Goal: Information Seeking & Learning: Learn about a topic

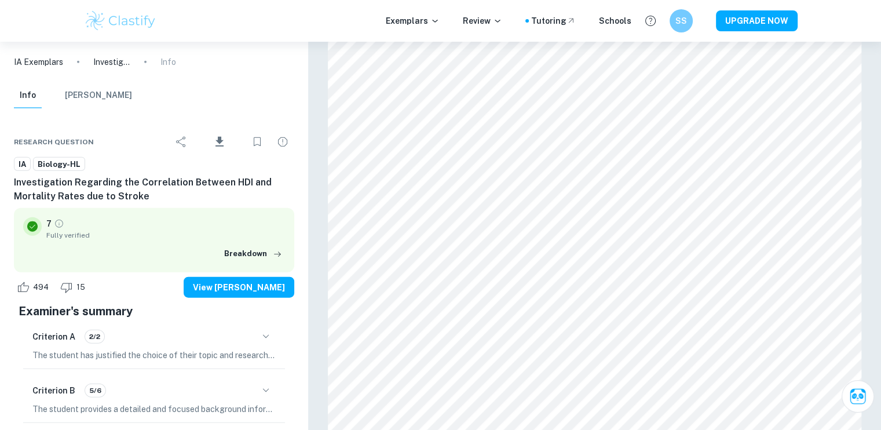
scroll to position [2702, 0]
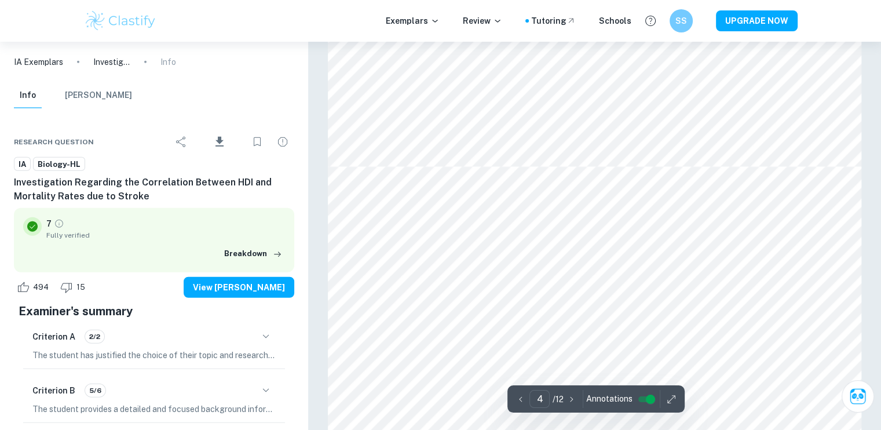
type input "5"
click at [462, 146] on div at bounding box center [462, 150] width 196 height 19
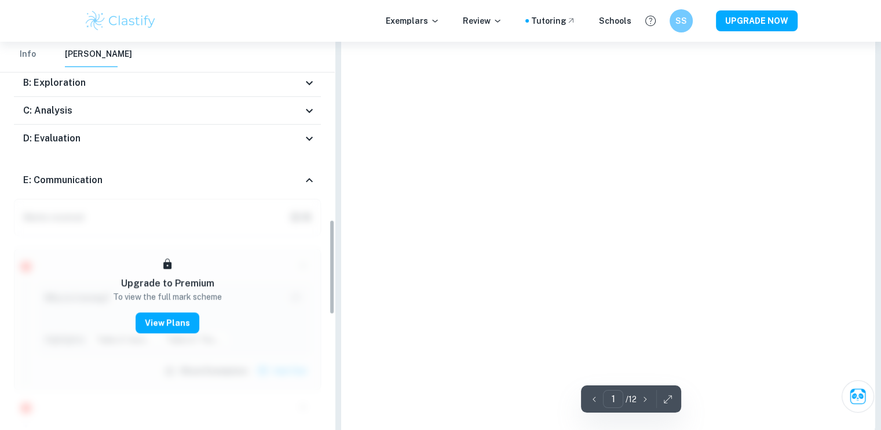
type input "5"
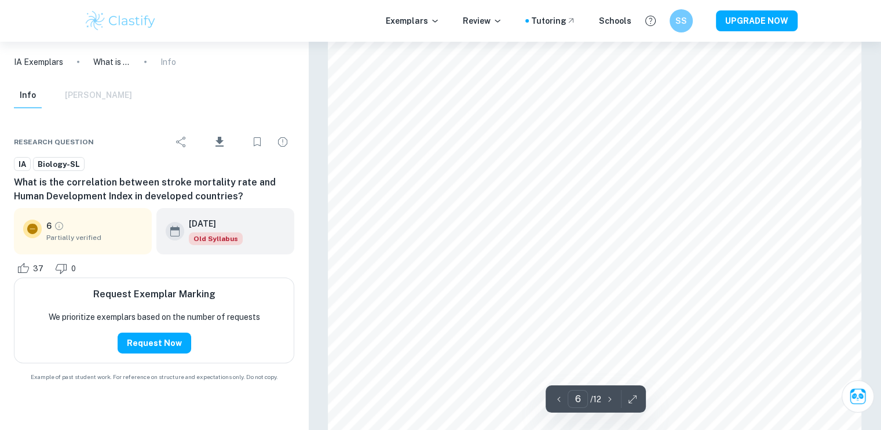
scroll to position [3778, 0]
type input "5"
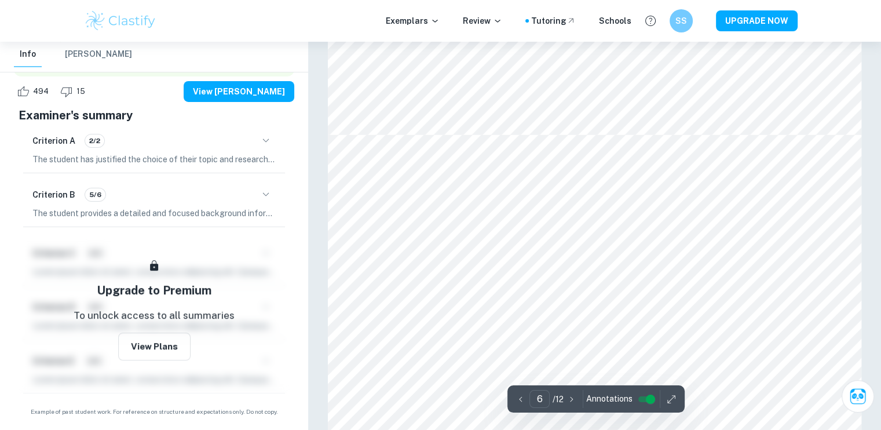
scroll to position [3838, 0]
type input "3"
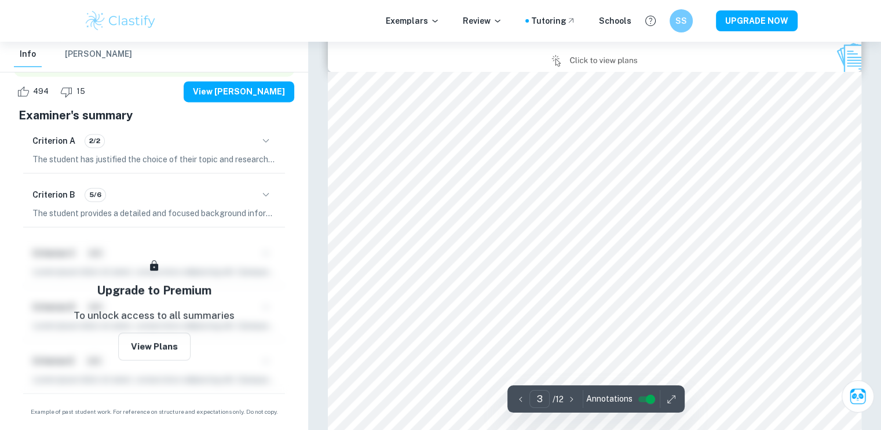
scroll to position [1638, 0]
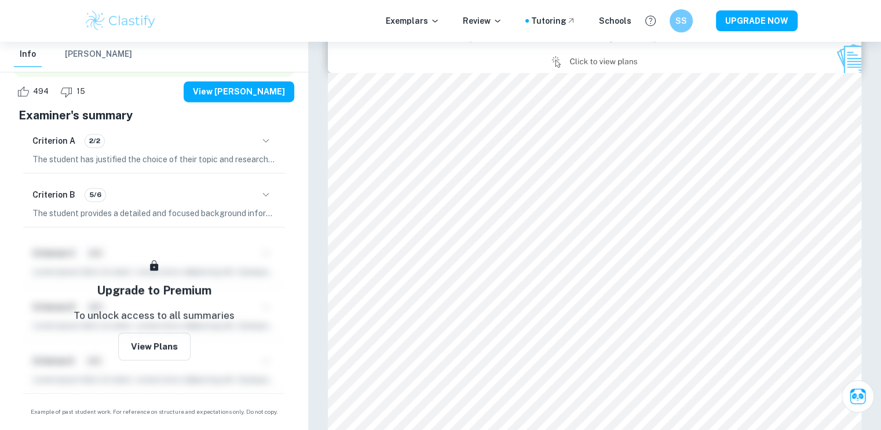
click at [105, 20] on img at bounding box center [121, 20] width 74 height 23
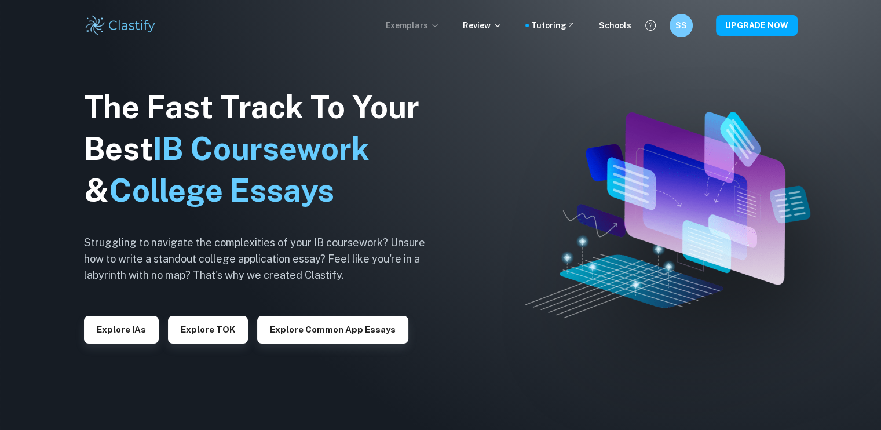
click at [439, 28] on icon at bounding box center [434, 25] width 9 height 9
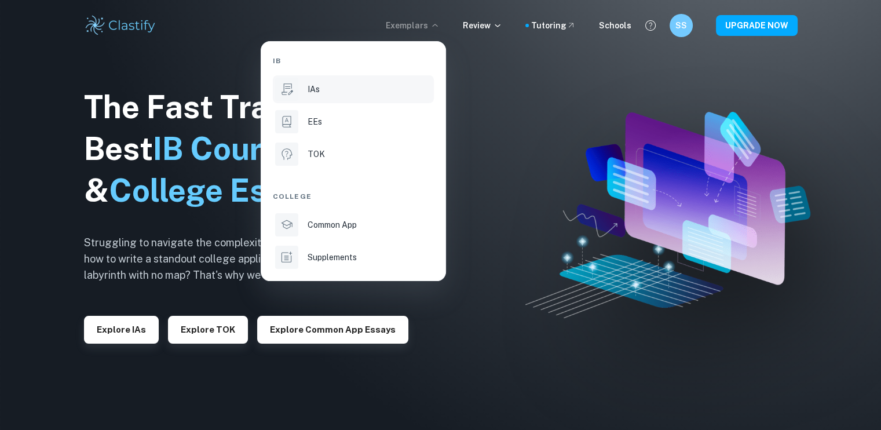
click at [398, 85] on div "IAs" at bounding box center [369, 89] width 124 height 13
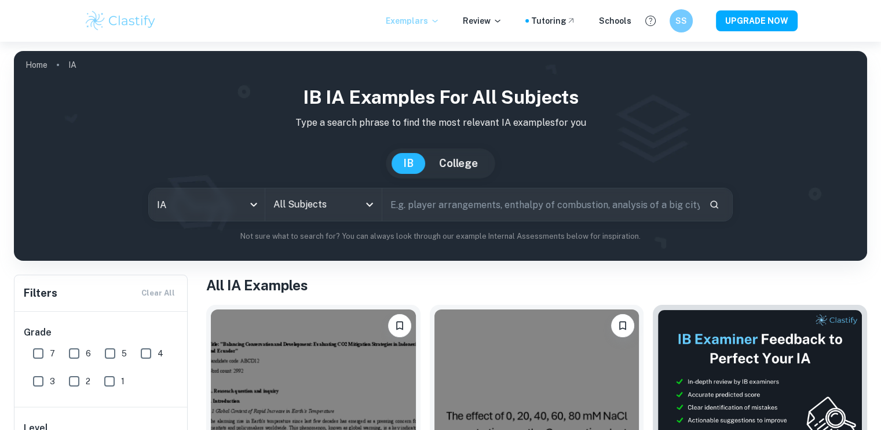
click at [288, 202] on input "All Subjects" at bounding box center [314, 204] width 88 height 22
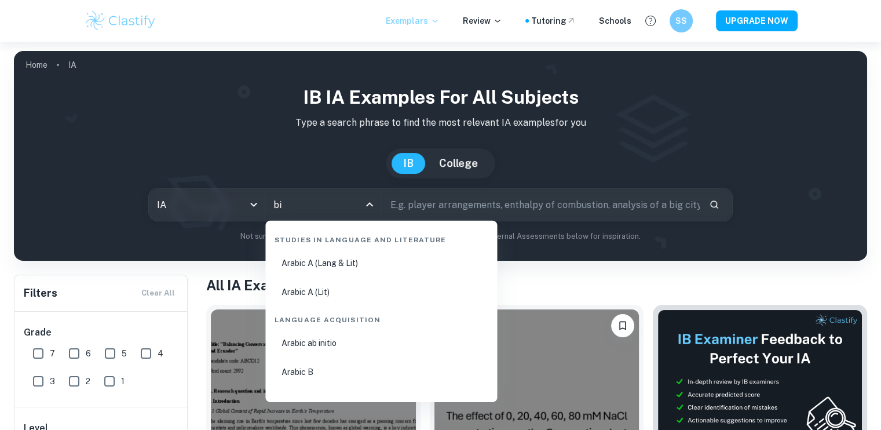
type input "bio"
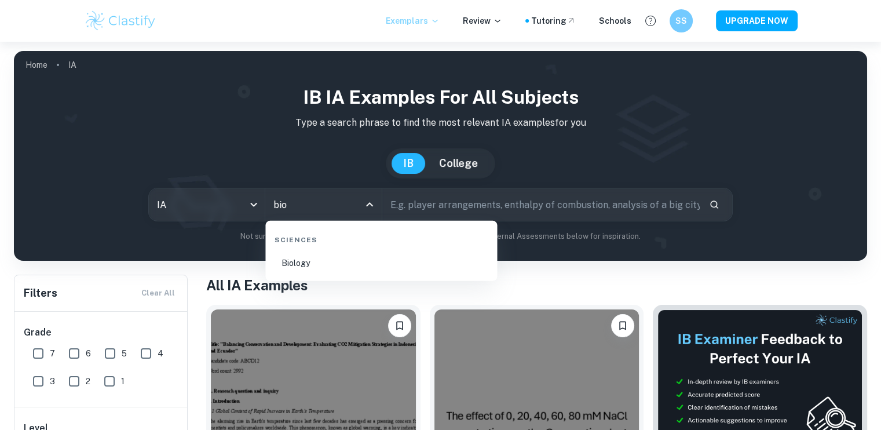
click at [306, 259] on li "Biology" at bounding box center [381, 263] width 222 height 27
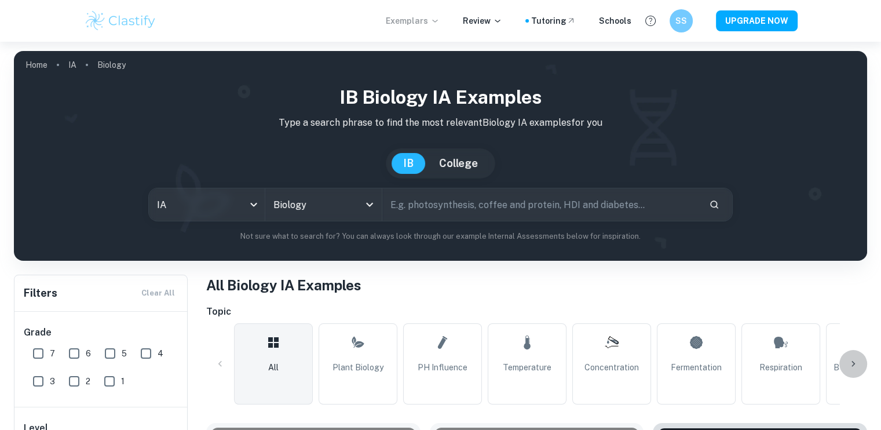
click at [852, 368] on icon at bounding box center [853, 364] width 12 height 12
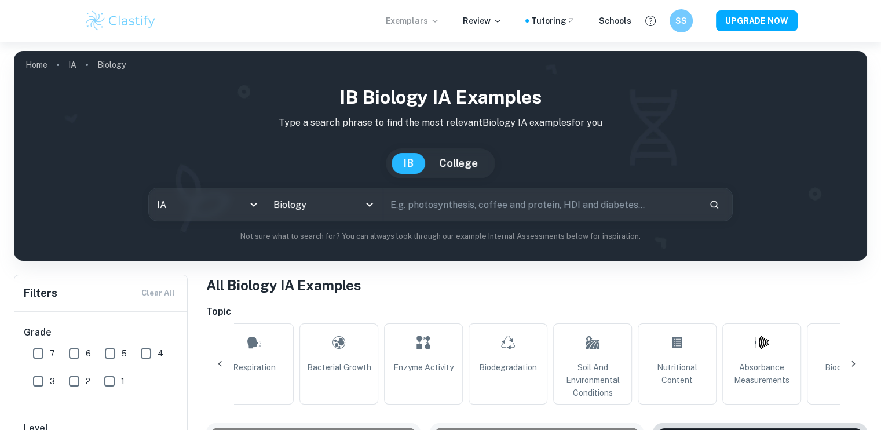
scroll to position [0, 543]
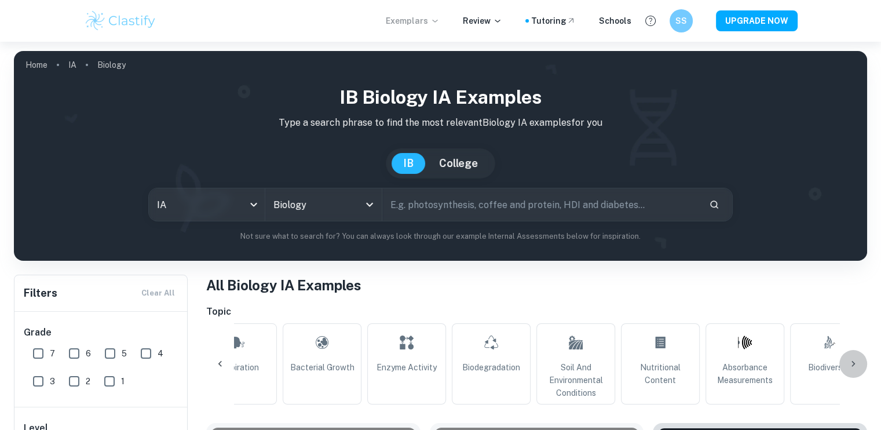
click at [852, 368] on icon at bounding box center [853, 364] width 12 height 12
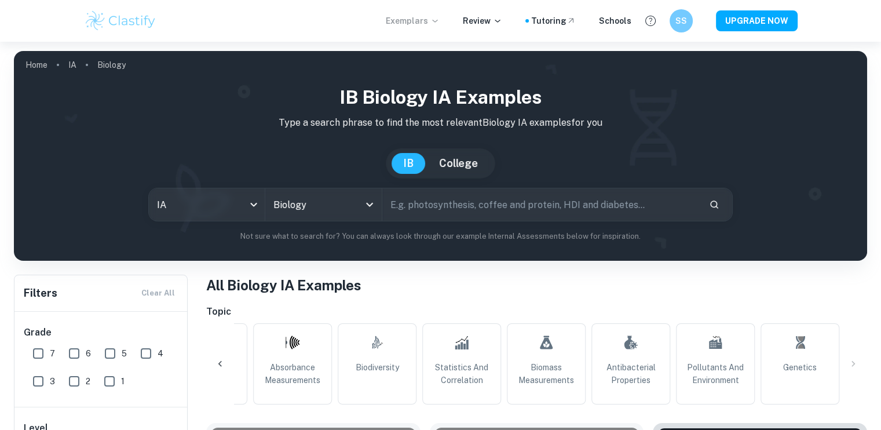
click at [854, 362] on div "All Plant Biology pH Influence Temperature Concentration Fermentation Respirati…" at bounding box center [536, 363] width 661 height 81
click at [217, 364] on icon at bounding box center [220, 364] width 12 height 12
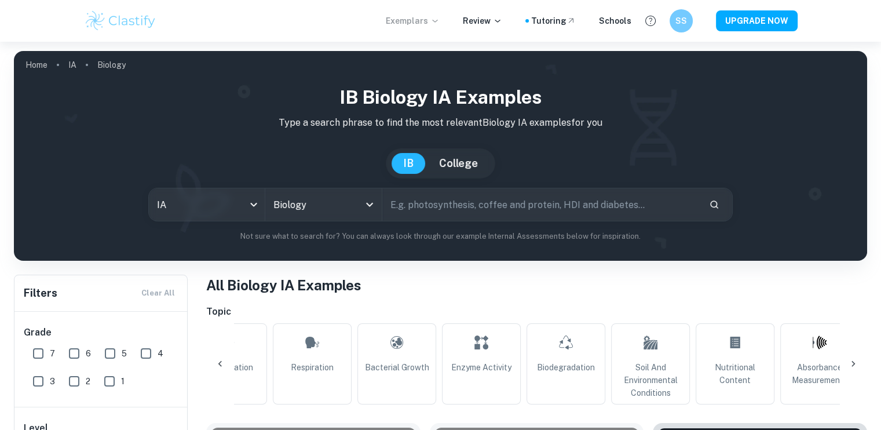
scroll to position [0, 452]
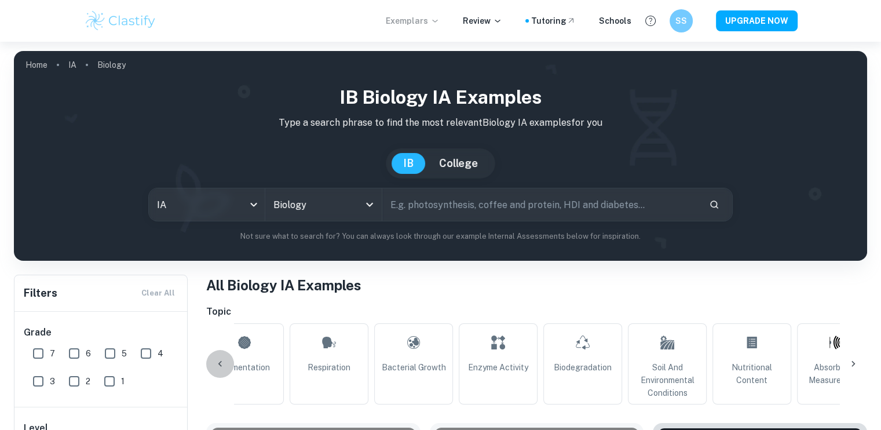
click at [217, 364] on icon at bounding box center [220, 364] width 12 height 12
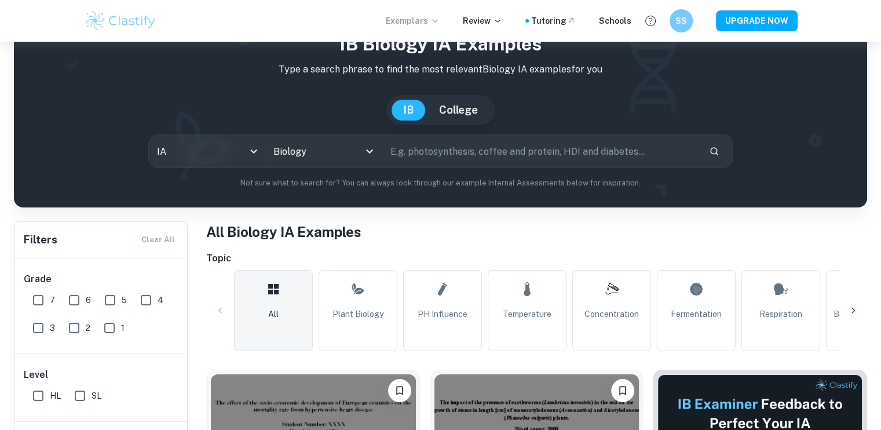
scroll to position [125, 0]
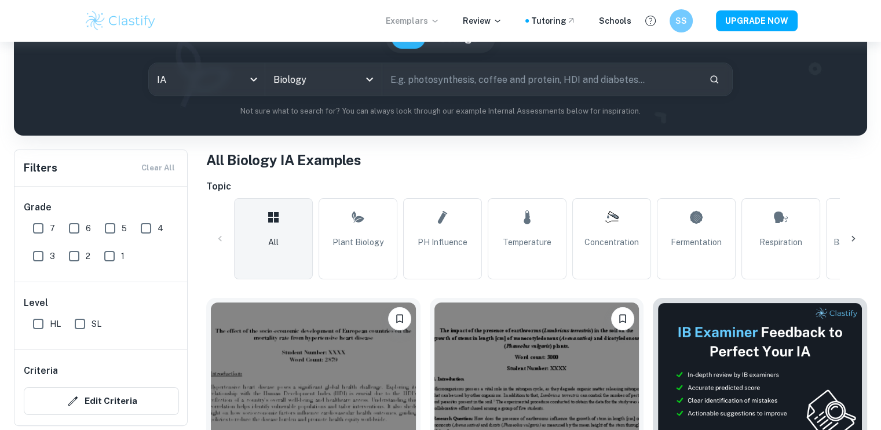
click at [510, 85] on input "text" at bounding box center [540, 79] width 317 height 32
click at [855, 241] on icon at bounding box center [853, 239] width 12 height 12
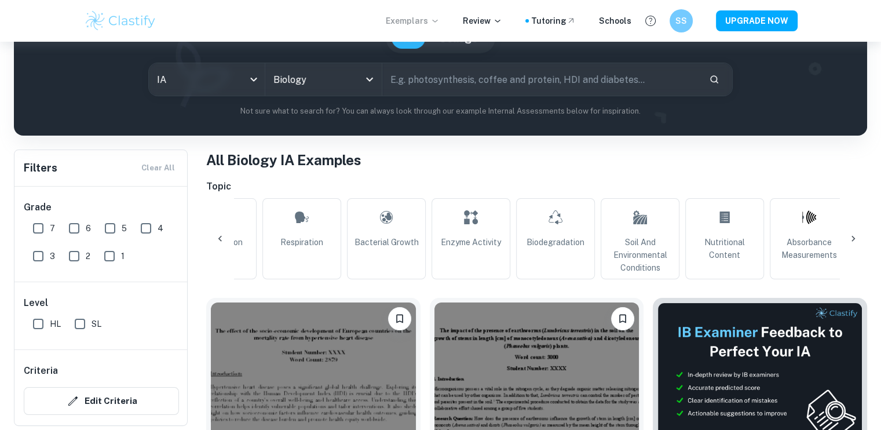
scroll to position [0, 543]
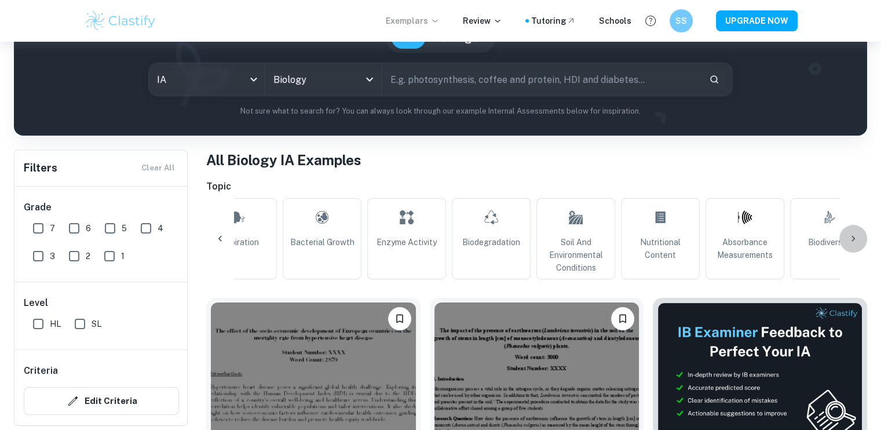
click at [859, 235] on div at bounding box center [853, 239] width 28 height 28
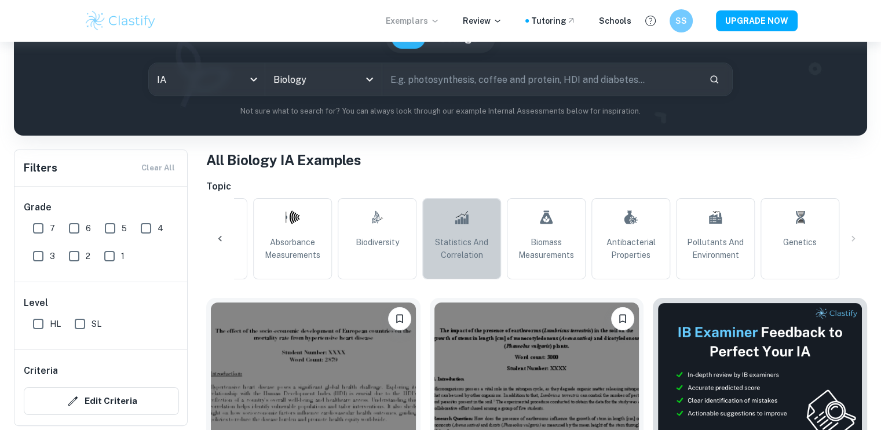
click at [476, 229] on link "Statistics and Correlation" at bounding box center [461, 238] width 79 height 81
type input "Statistics and Correlation"
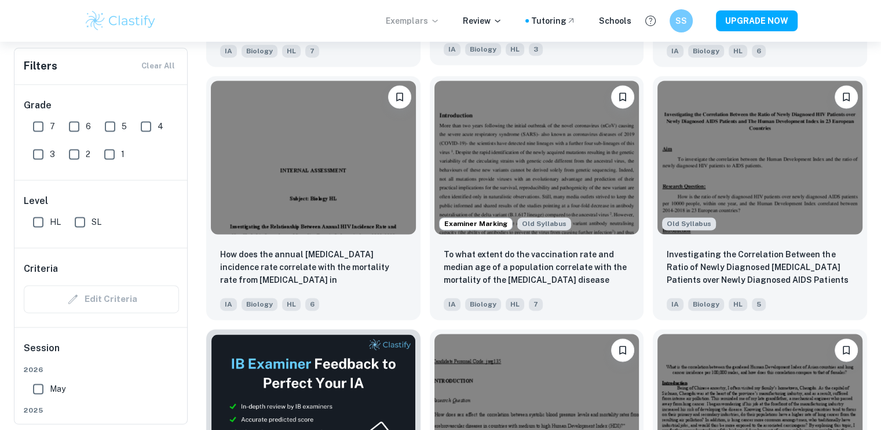
scroll to position [1613, 0]
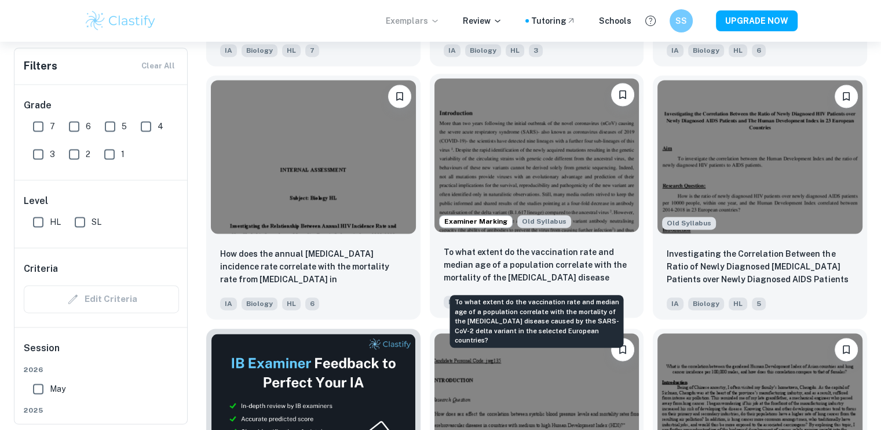
click at [549, 265] on p "To what extent do the vaccination rate and median age of a population correlate…" at bounding box center [537, 265] width 186 height 39
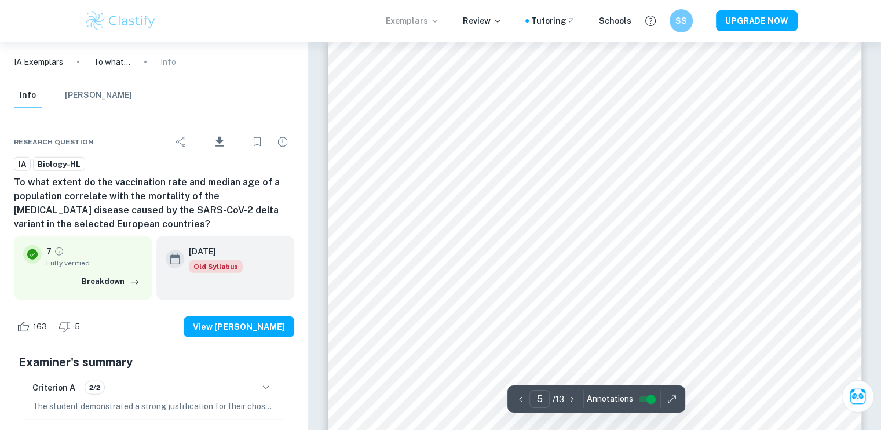
scroll to position [3230, 0]
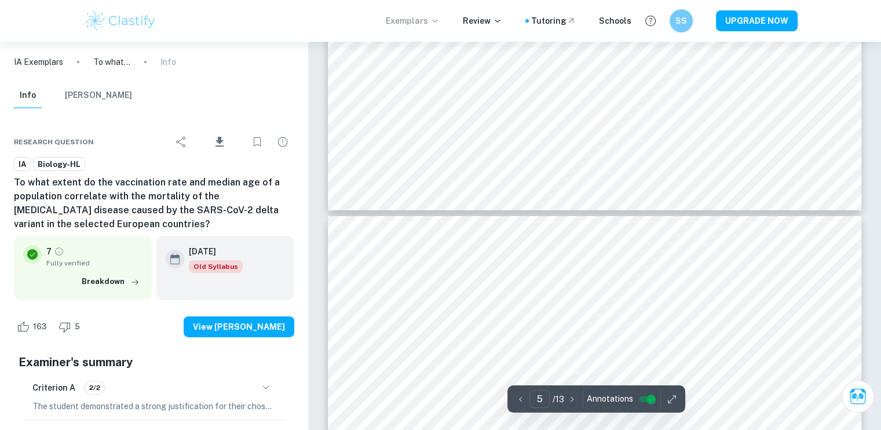
type input "6"
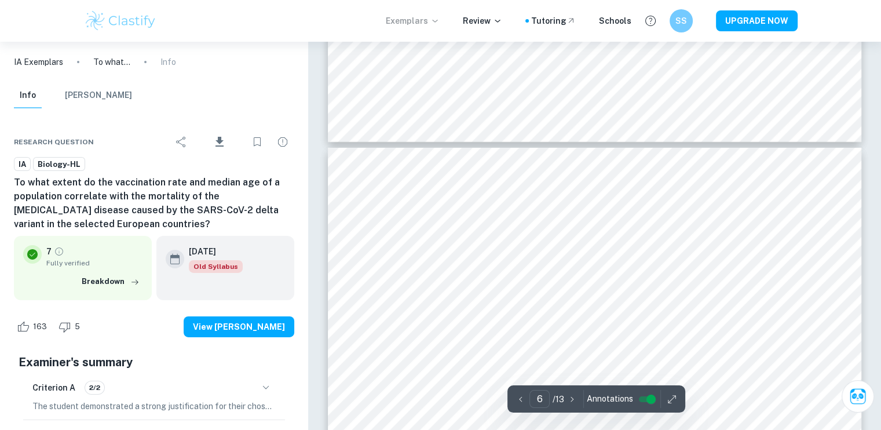
scroll to position [3904, 0]
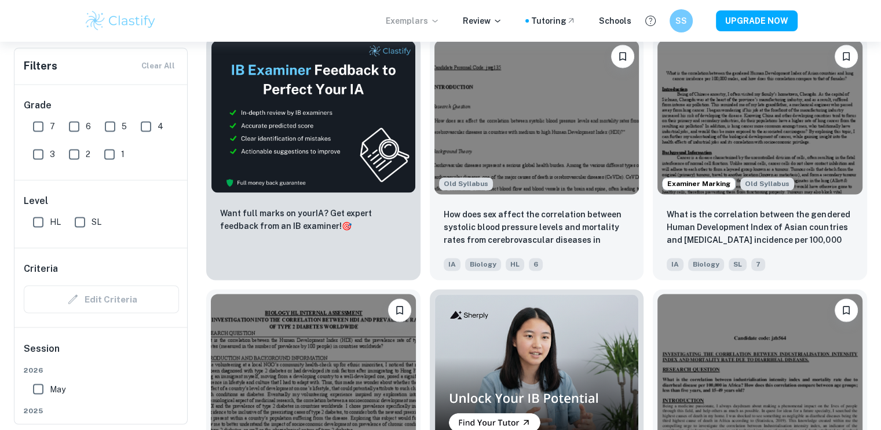
scroll to position [1907, 0]
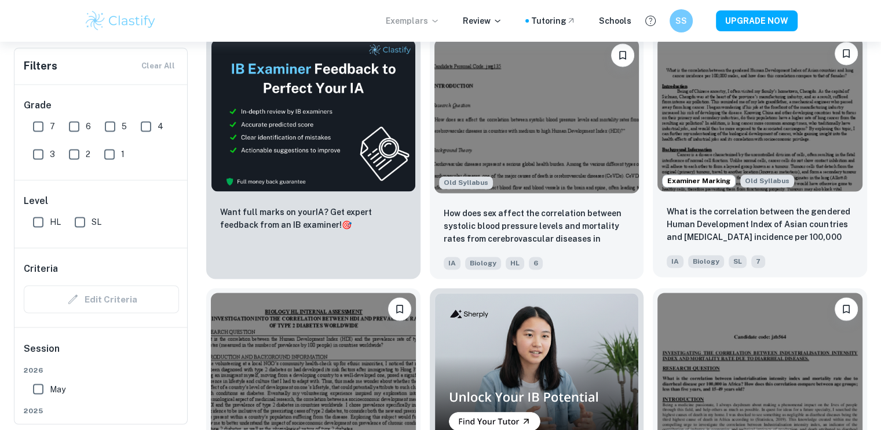
click at [744, 251] on div "SL" at bounding box center [735, 258] width 23 height 19
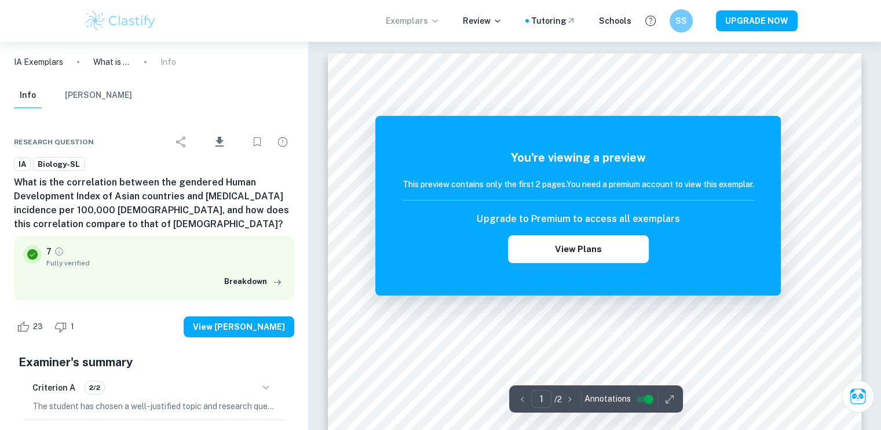
scroll to position [5, 0]
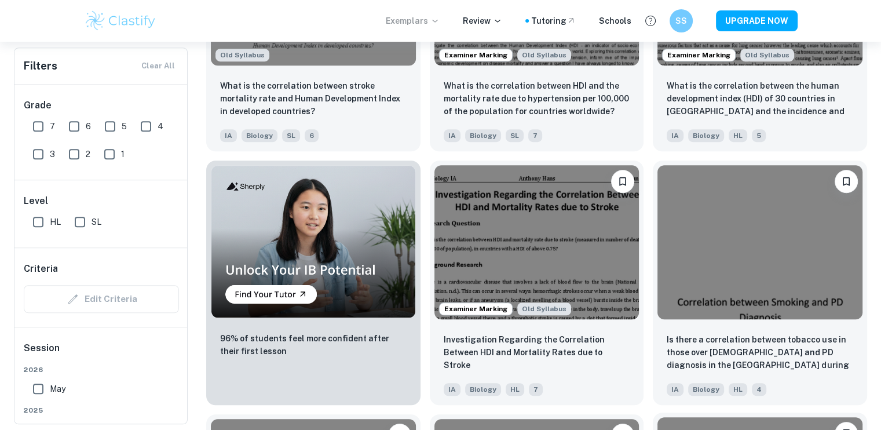
scroll to position [767, 0]
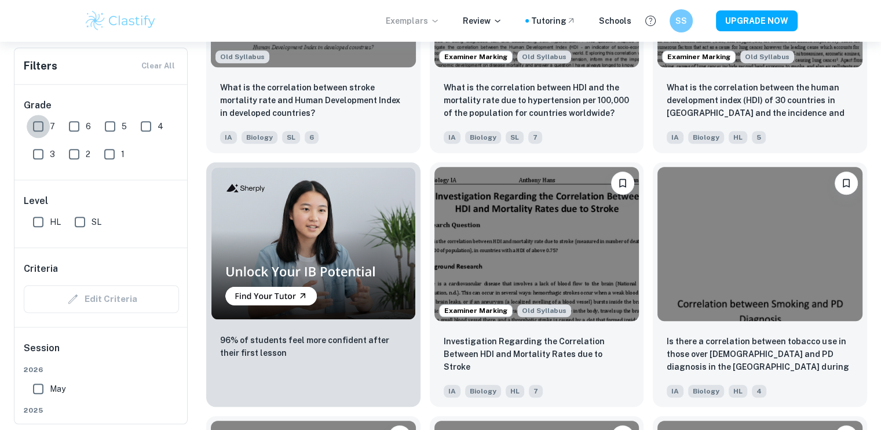
click at [36, 130] on input "7" at bounding box center [38, 126] width 23 height 23
checkbox input "true"
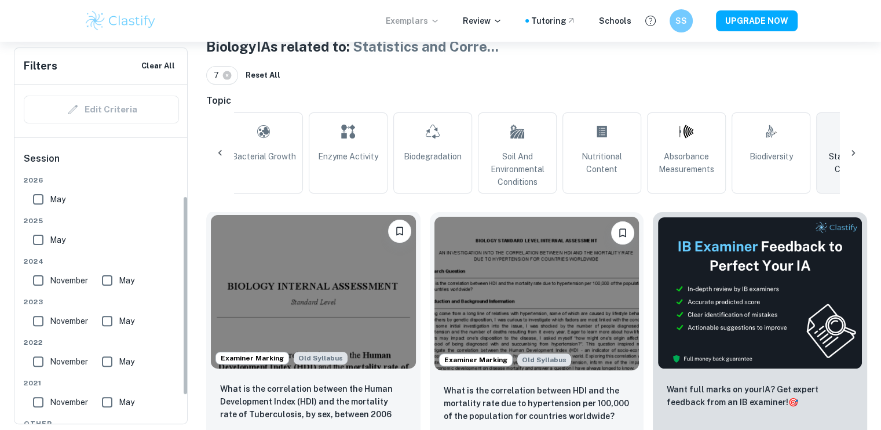
scroll to position [289, 0]
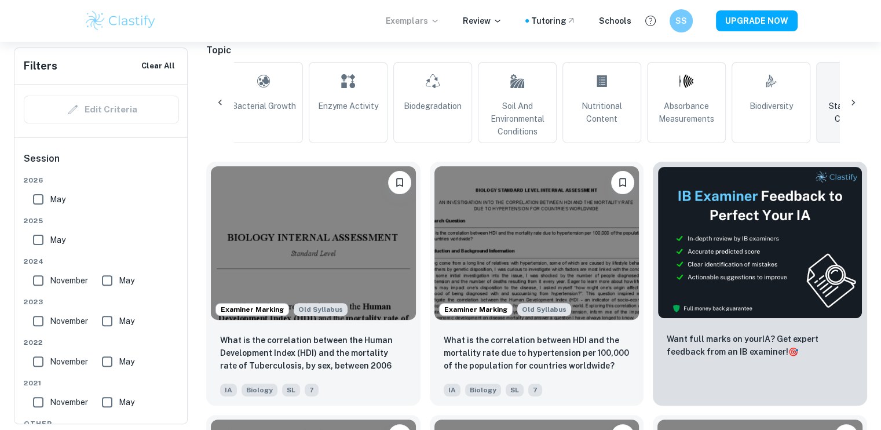
click at [35, 236] on input "May" at bounding box center [38, 239] width 23 height 23
checkbox input "true"
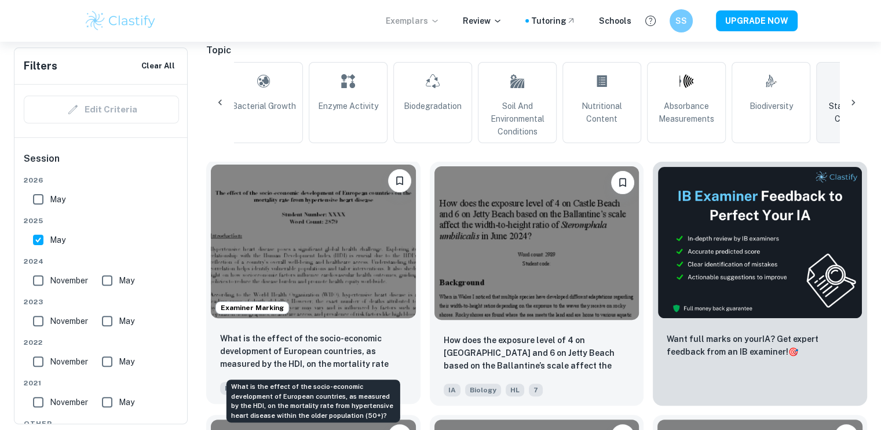
click at [312, 361] on p "What is the effect of the socio-economic development of European countries, as …" at bounding box center [313, 351] width 186 height 39
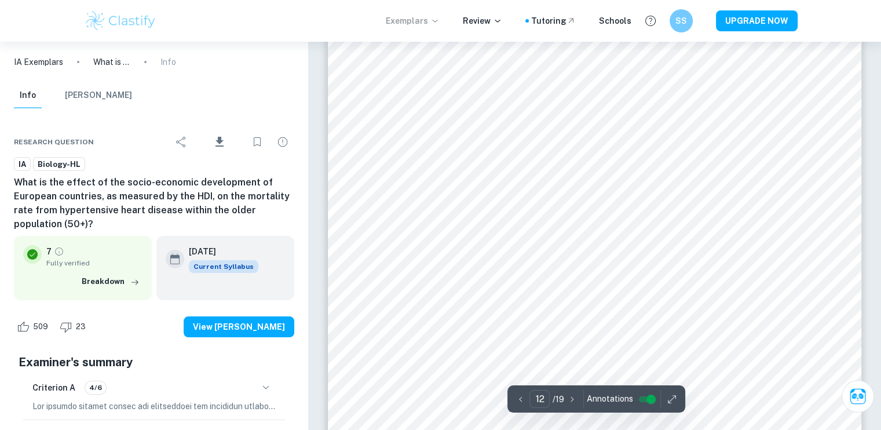
scroll to position [8744, 0]
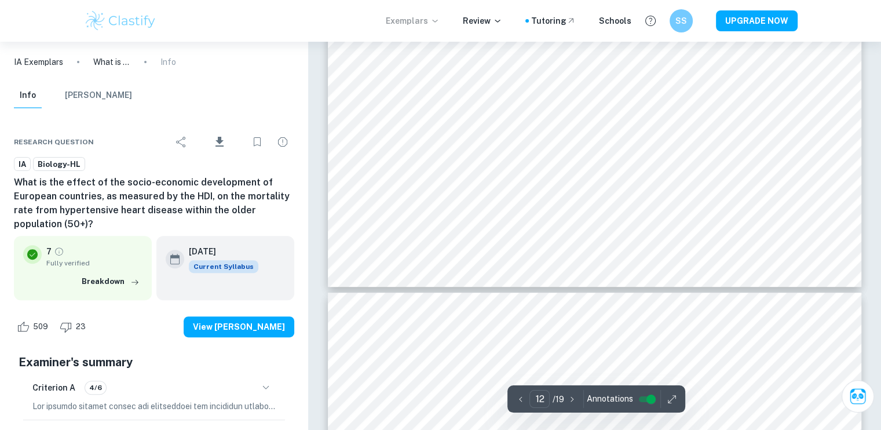
type input "13"
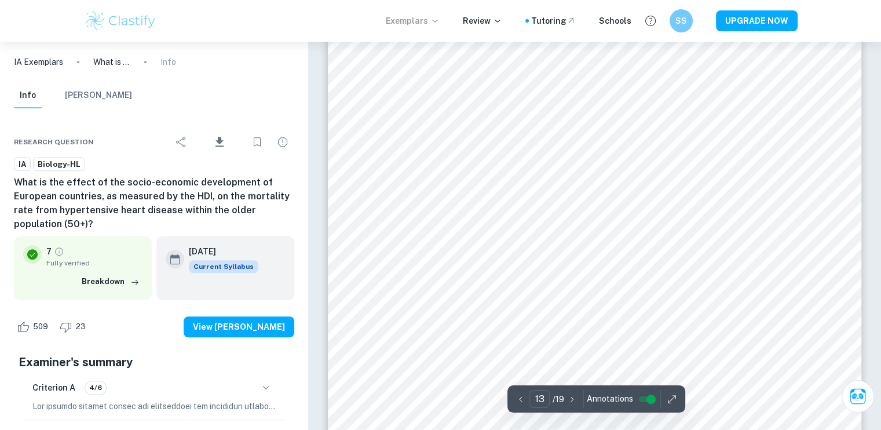
scroll to position [9610, 0]
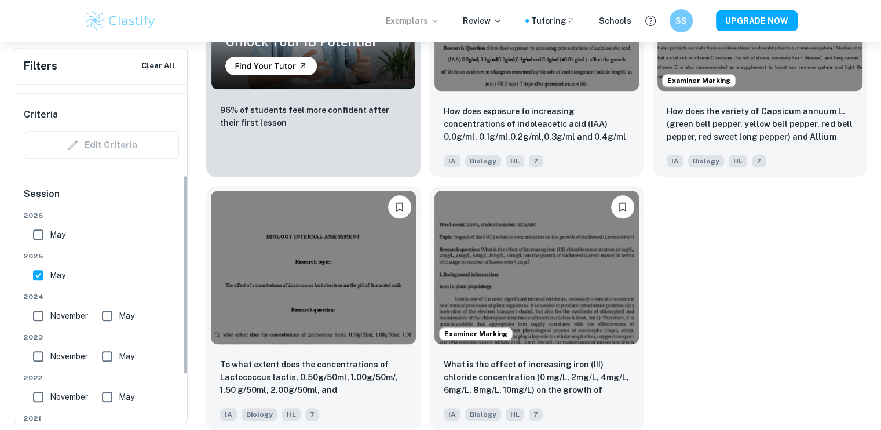
scroll to position [155, 0]
click at [36, 310] on input "November" at bounding box center [38, 314] width 23 height 23
checkbox input "true"
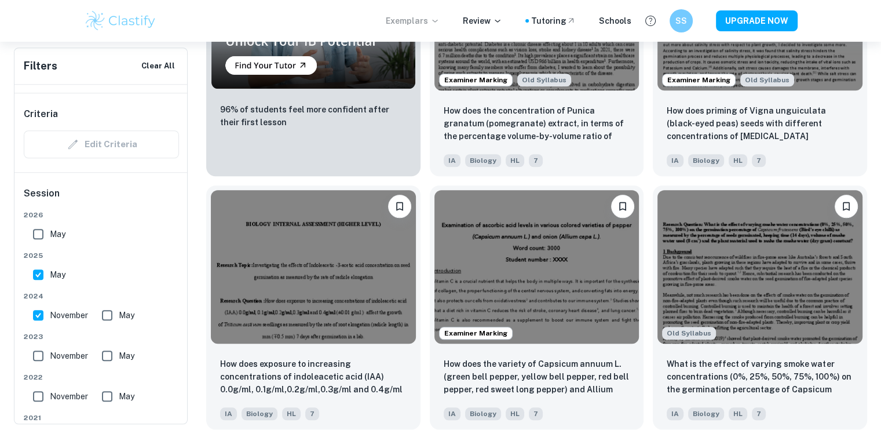
click at [122, 314] on span "May" at bounding box center [127, 315] width 16 height 13
click at [119, 314] on input "May" at bounding box center [107, 314] width 23 height 23
checkbox input "true"
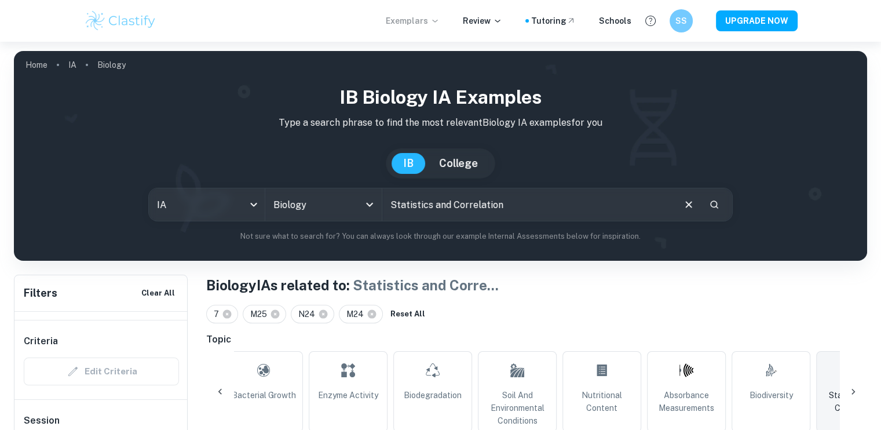
scroll to position [354, 0]
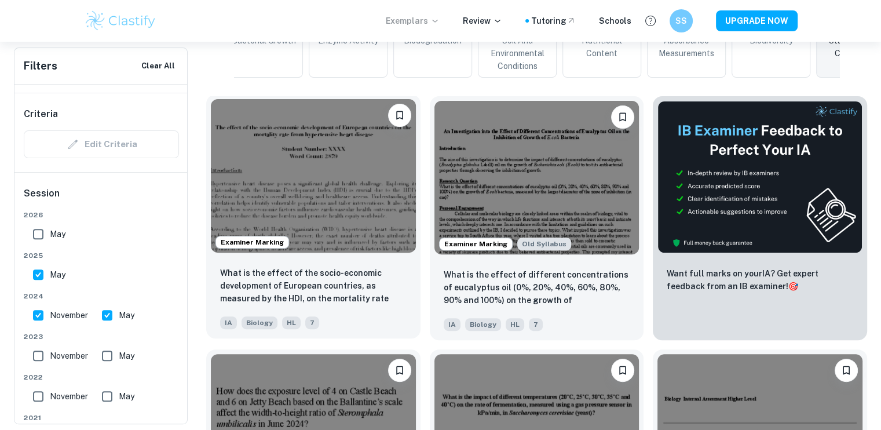
click at [339, 312] on div "IA Biology HL 7" at bounding box center [308, 319] width 186 height 19
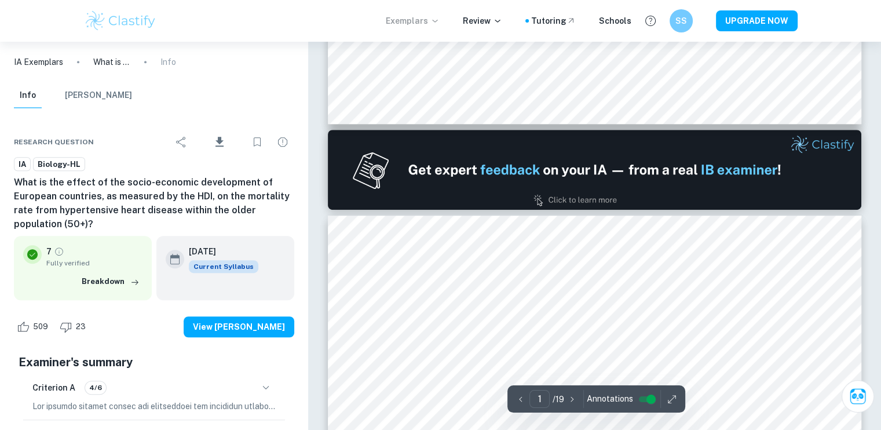
type input "2"
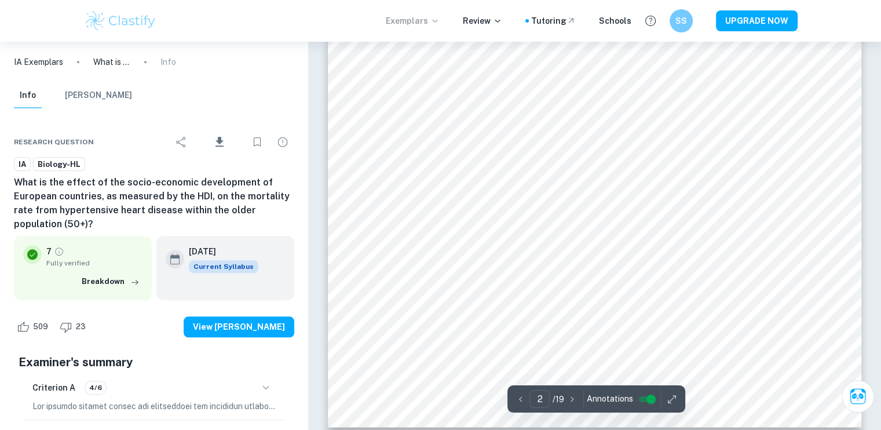
scroll to position [1233, 0]
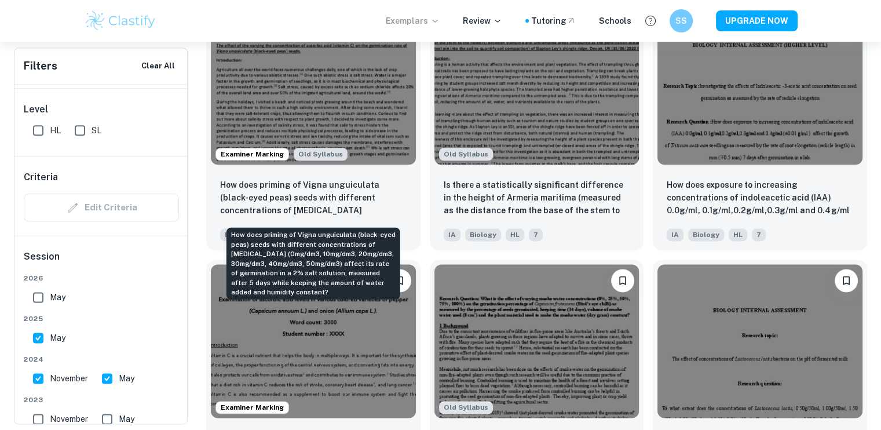
scroll to position [1458, 0]
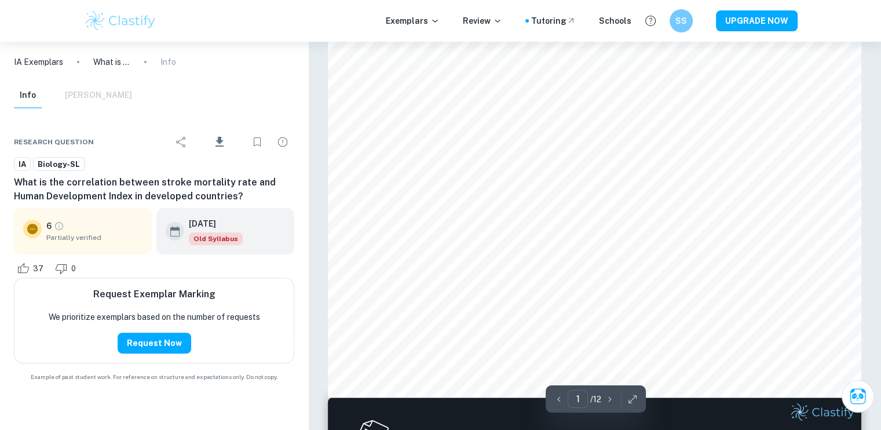
scroll to position [336, 0]
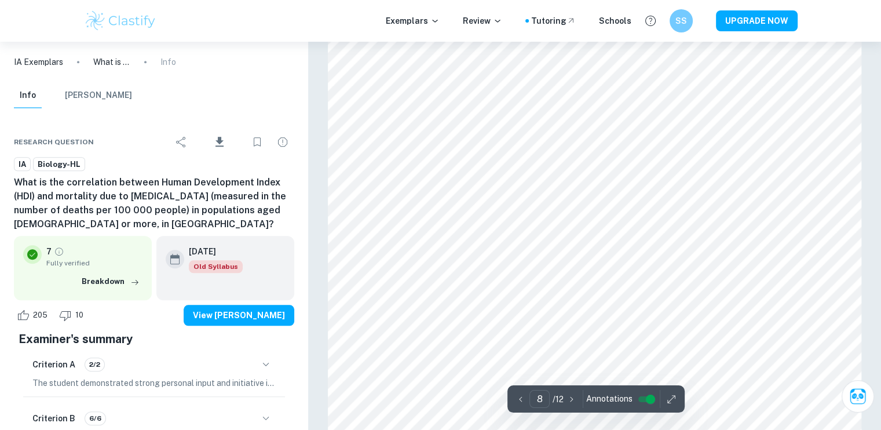
scroll to position [5466, 0]
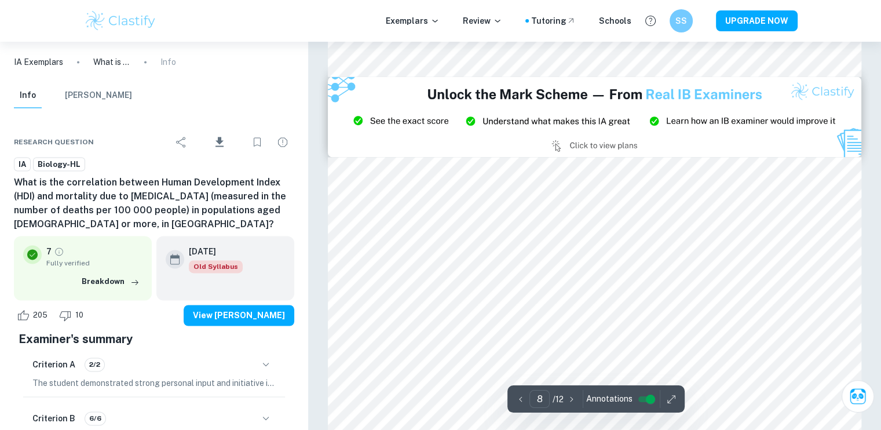
type input "9"
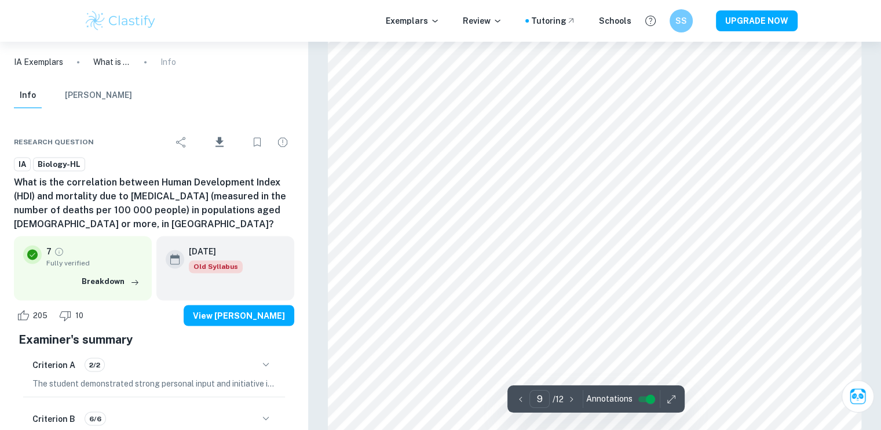
scroll to position [6314, 0]
